Goal: Task Accomplishment & Management: Manage account settings

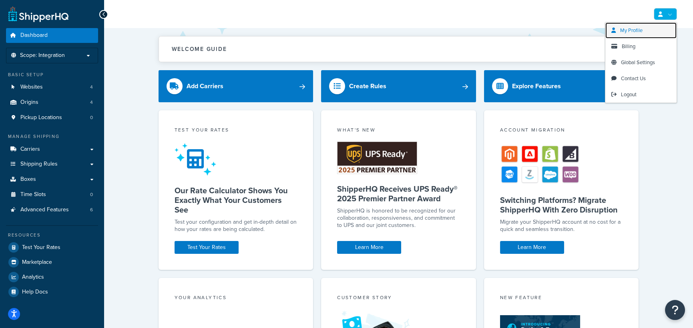
click at [635, 29] on span "My Profile" at bounding box center [631, 30] width 22 height 8
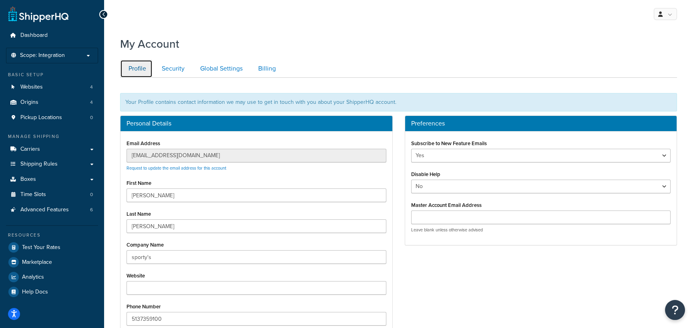
click at [132, 70] on link "Profile" at bounding box center [136, 69] width 32 height 18
click at [167, 61] on link "Security" at bounding box center [172, 69] width 38 height 18
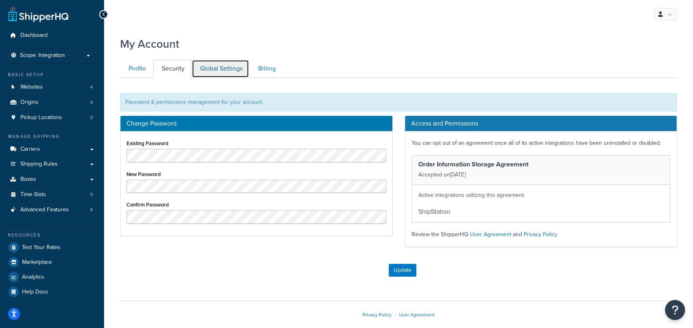
click at [217, 71] on link "Global Settings" at bounding box center [220, 69] width 57 height 18
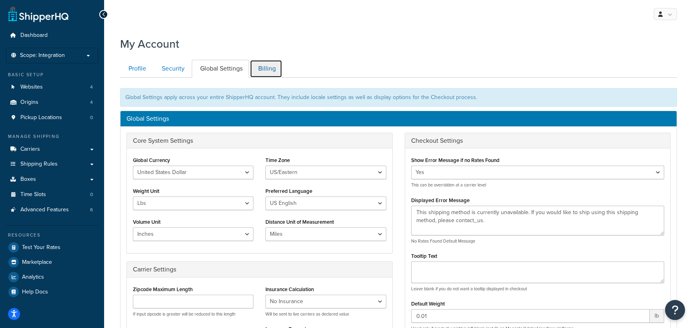
click at [267, 68] on link "Billing" at bounding box center [266, 69] width 32 height 18
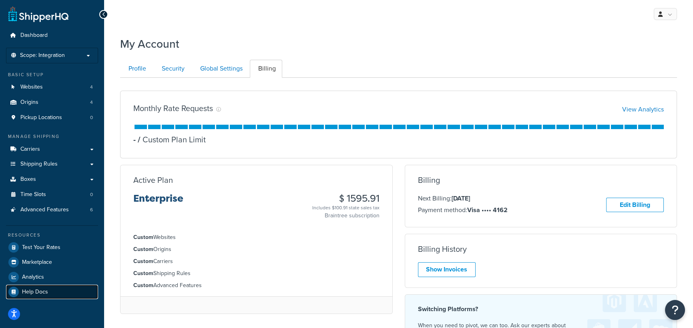
click at [30, 292] on span "Help Docs" at bounding box center [35, 291] width 26 height 7
